Goal: Task Accomplishment & Management: Complete application form

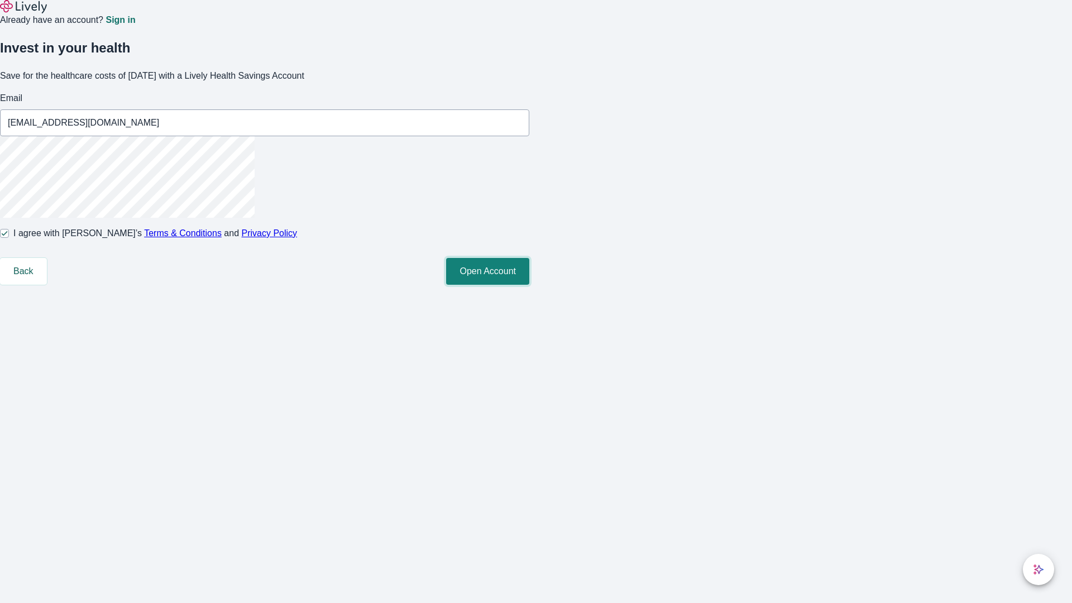
click at [530, 285] on button "Open Account" at bounding box center [487, 271] width 83 height 27
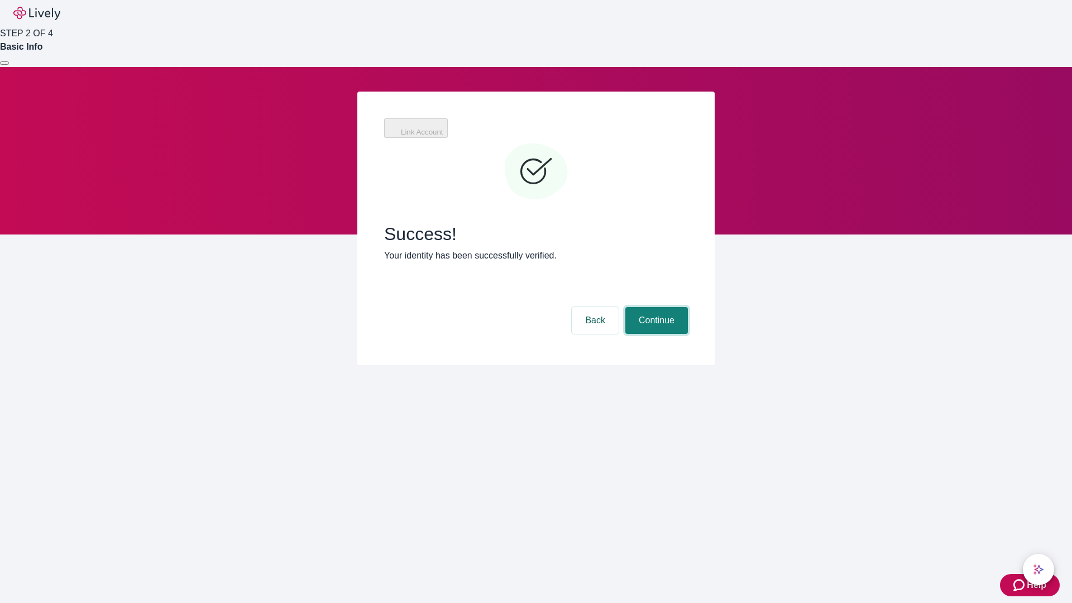
click at [655, 307] on button "Continue" at bounding box center [657, 320] width 63 height 27
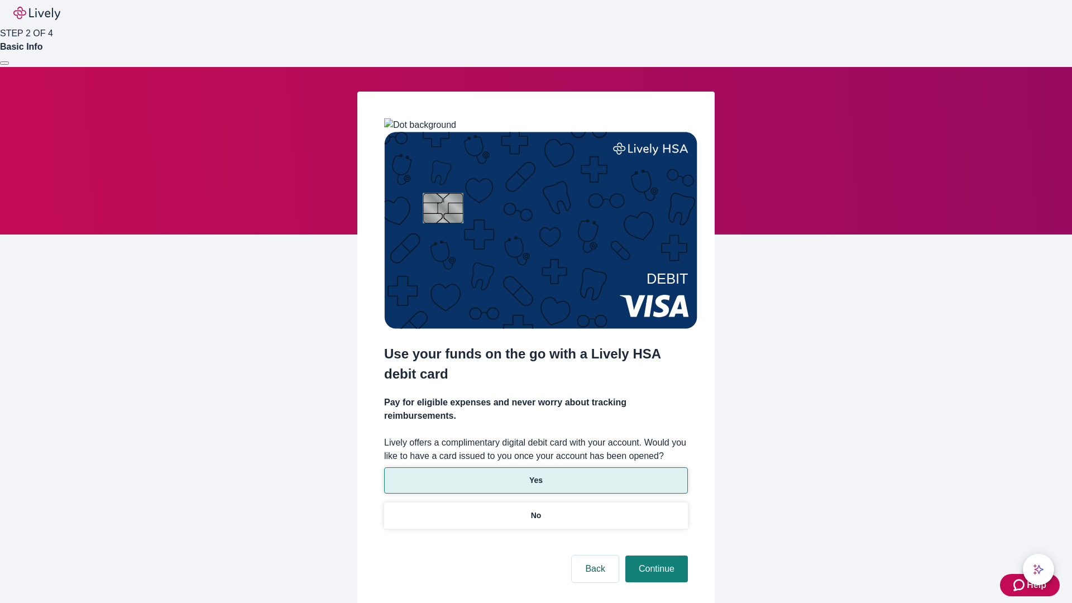
click at [536, 475] on p "Yes" at bounding box center [536, 481] width 13 height 12
click at [655, 556] on button "Continue" at bounding box center [657, 569] width 63 height 27
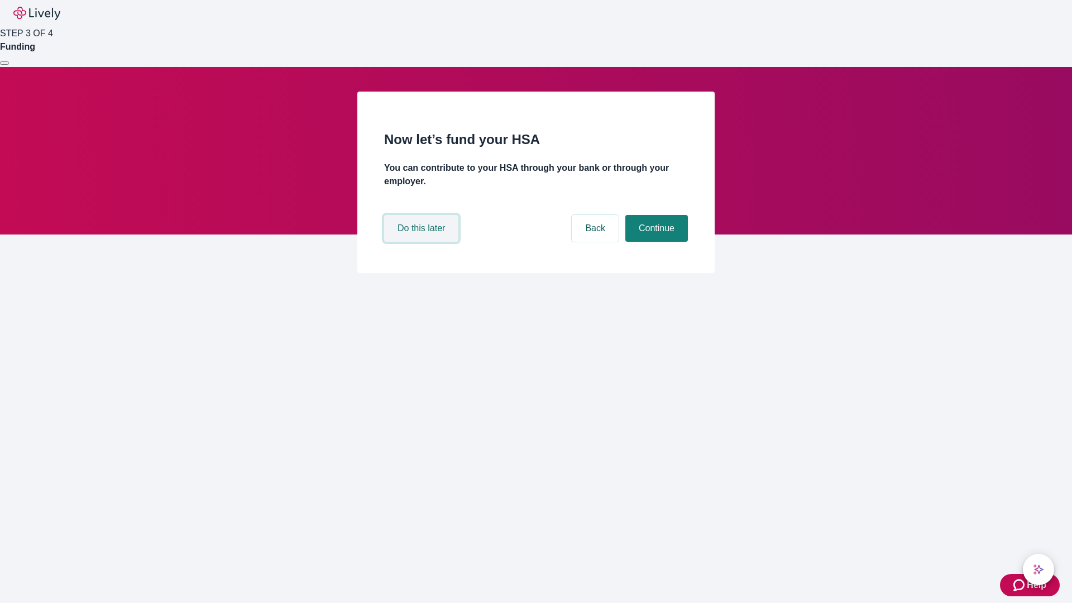
click at [423, 242] on button "Do this later" at bounding box center [421, 228] width 74 height 27
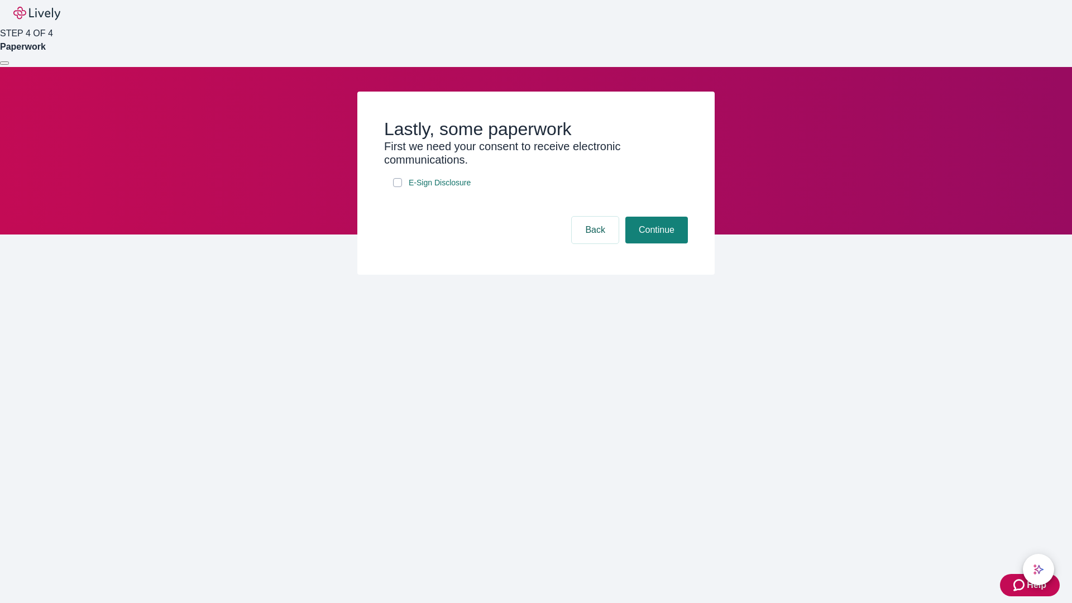
click at [398, 187] on input "E-Sign Disclosure" at bounding box center [397, 182] width 9 height 9
checkbox input "true"
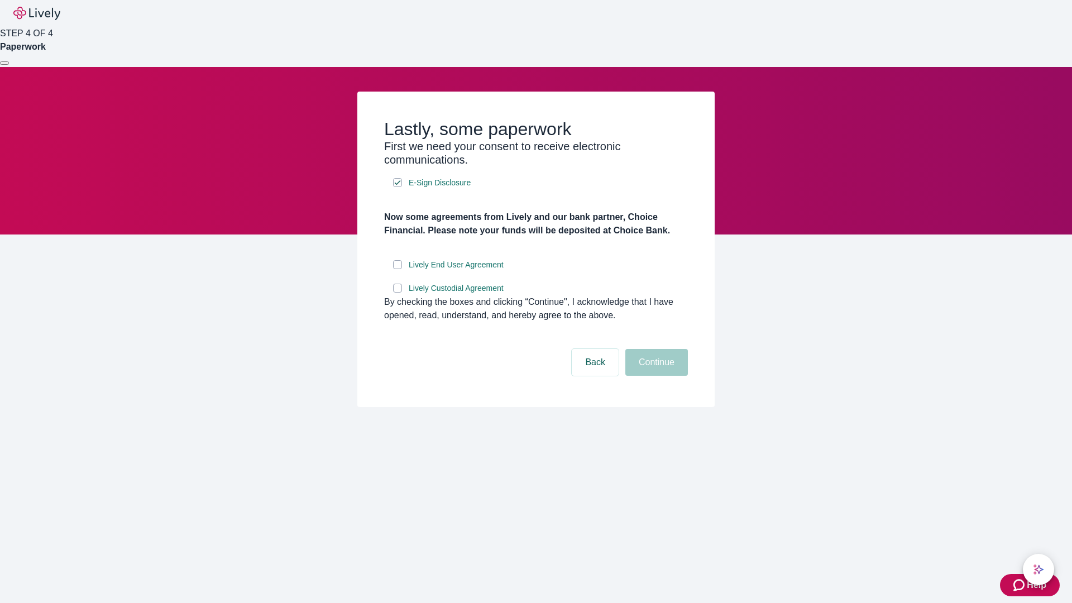
click at [398, 269] on input "Lively End User Agreement" at bounding box center [397, 264] width 9 height 9
checkbox input "true"
click at [398, 293] on input "Lively Custodial Agreement" at bounding box center [397, 288] width 9 height 9
checkbox input "true"
click at [655, 376] on button "Continue" at bounding box center [657, 362] width 63 height 27
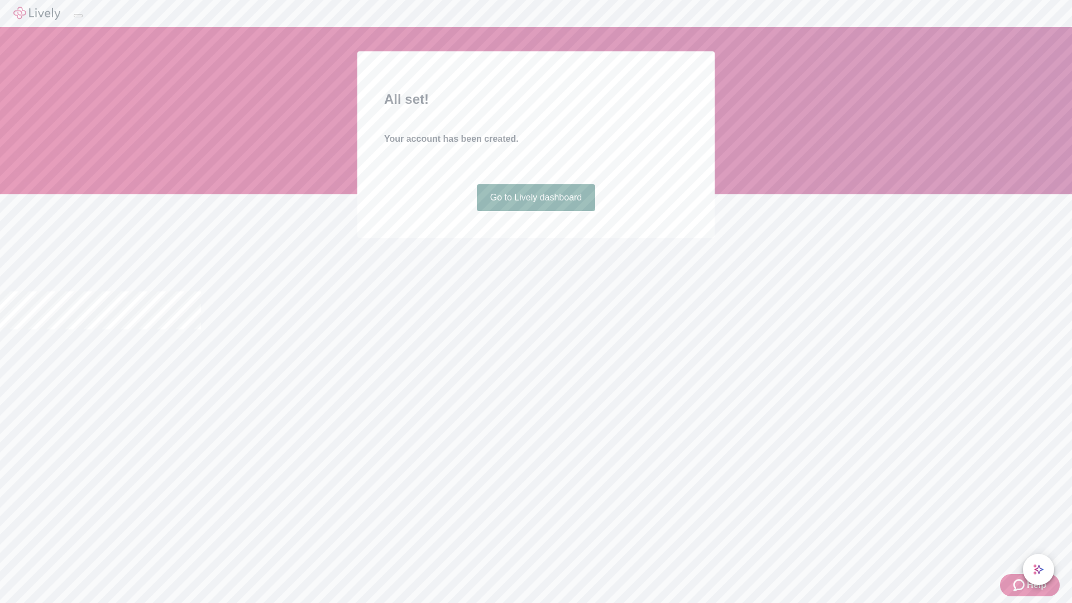
click at [536, 211] on link "Go to Lively dashboard" at bounding box center [536, 197] width 119 height 27
